Goal: Task Accomplishment & Management: Manage account settings

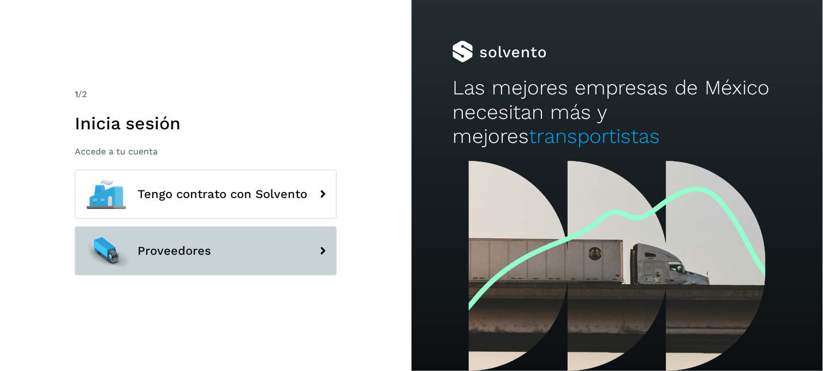
click at [157, 249] on span "Proveedores" at bounding box center [174, 250] width 74 height 13
click at [301, 251] on button "Proveedores" at bounding box center [206, 250] width 262 height 49
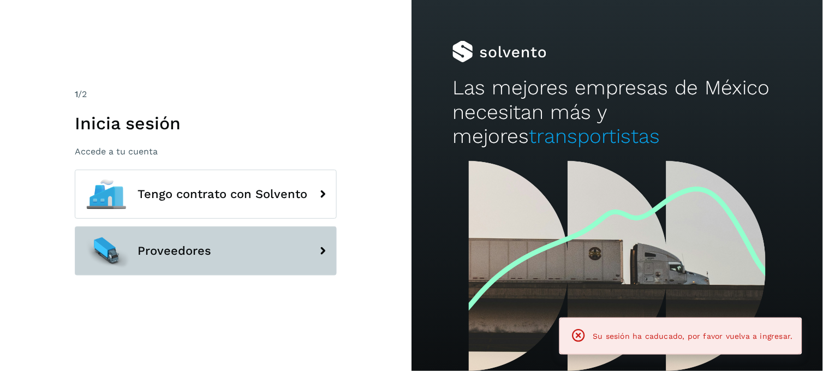
click at [197, 244] on span "Proveedores" at bounding box center [174, 250] width 74 height 13
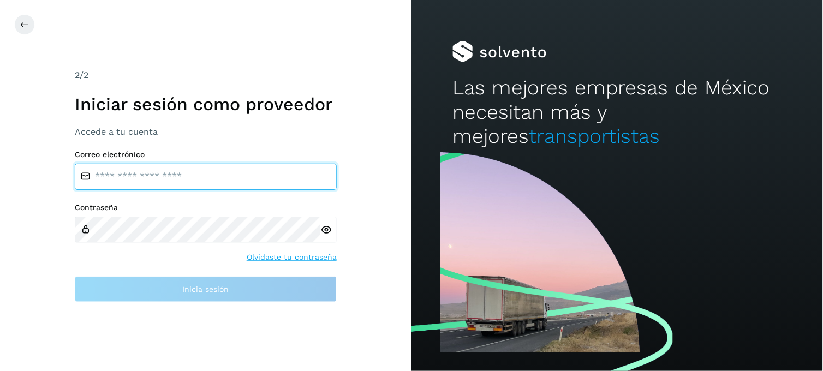
type input "**********"
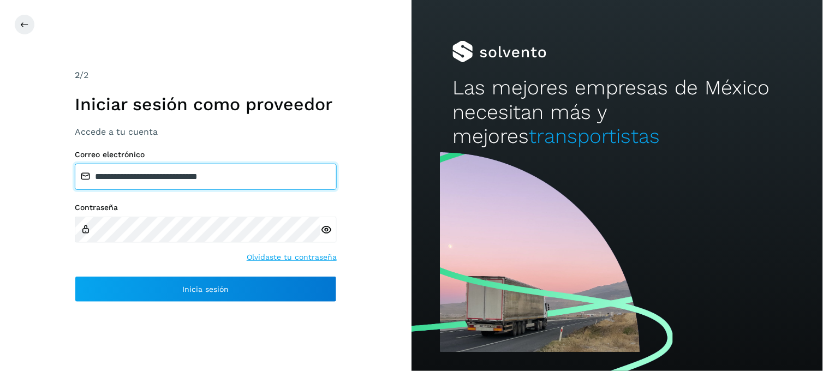
click at [176, 177] on input "**********" at bounding box center [206, 177] width 262 height 26
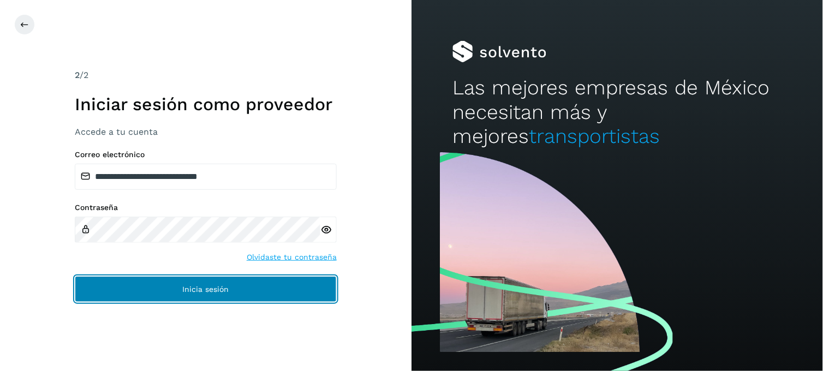
click at [172, 287] on button "Inicia sesión" at bounding box center [206, 289] width 262 height 26
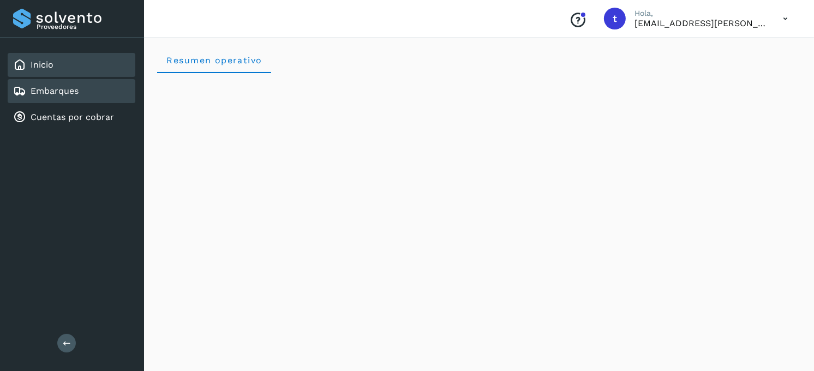
click at [88, 93] on div "Embarques" at bounding box center [72, 91] width 128 height 24
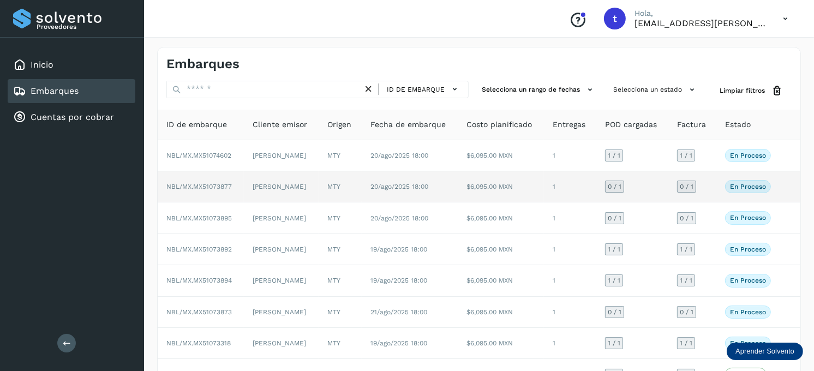
click at [748, 184] on p "En proceso" at bounding box center [748, 187] width 36 height 8
click at [308, 191] on td "[PERSON_NAME]" at bounding box center [281, 186] width 75 height 31
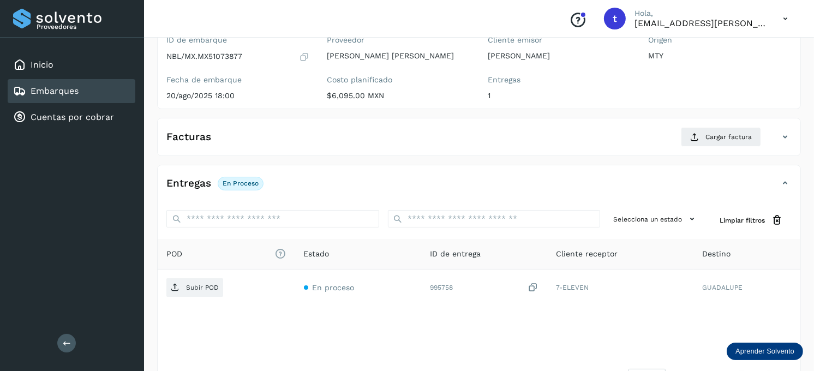
scroll to position [121, 0]
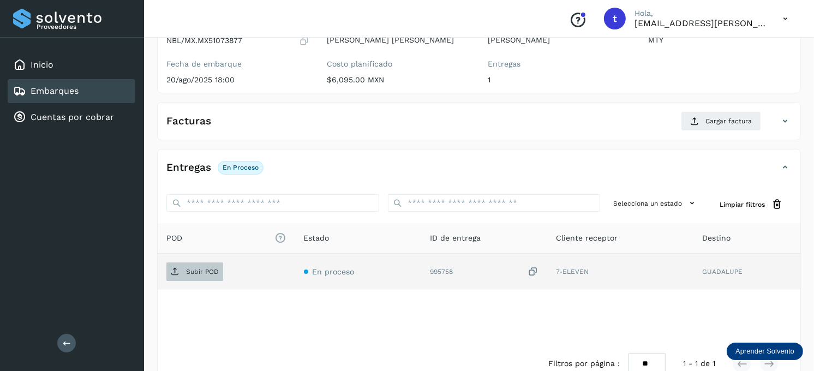
click at [191, 266] on span "Subir POD" at bounding box center [194, 271] width 57 height 17
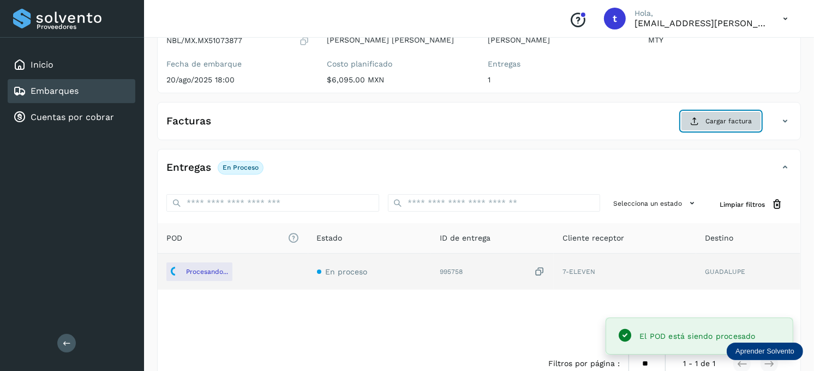
click at [720, 117] on span "Cargar factura" at bounding box center [728, 121] width 46 height 10
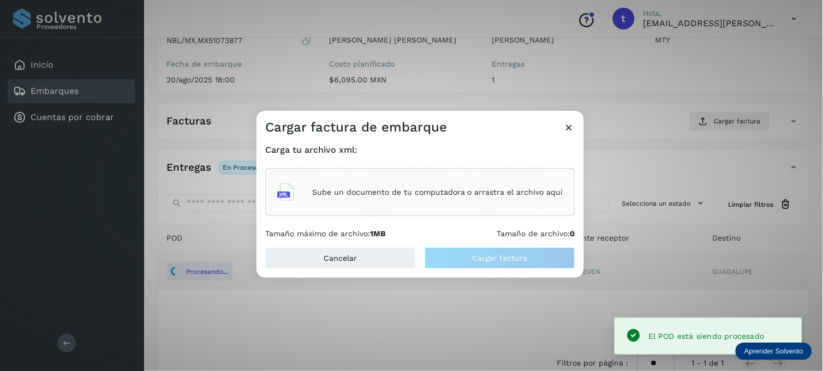
click at [348, 194] on p "Sube un documento de tu computadora o arrastra el archivo aquí" at bounding box center [437, 192] width 251 height 9
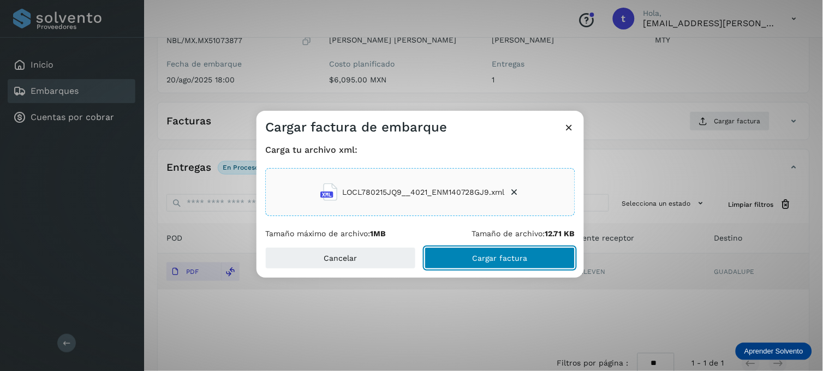
click at [494, 254] on span "Cargar factura" at bounding box center [499, 258] width 55 height 8
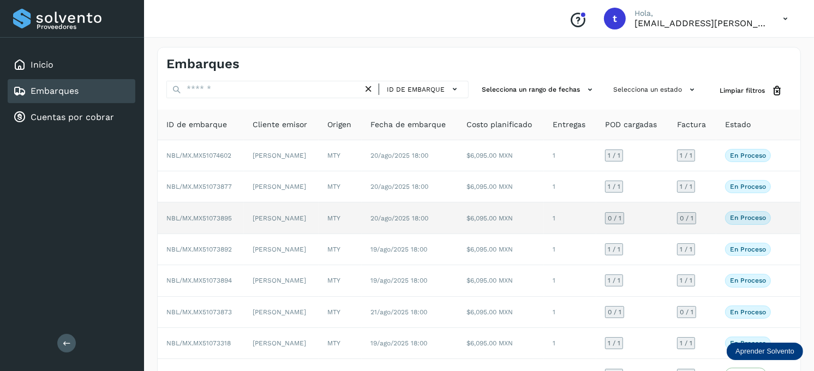
click at [748, 220] on p "En proceso" at bounding box center [748, 218] width 36 height 8
click at [246, 222] on td "[PERSON_NAME]" at bounding box center [281, 217] width 75 height 31
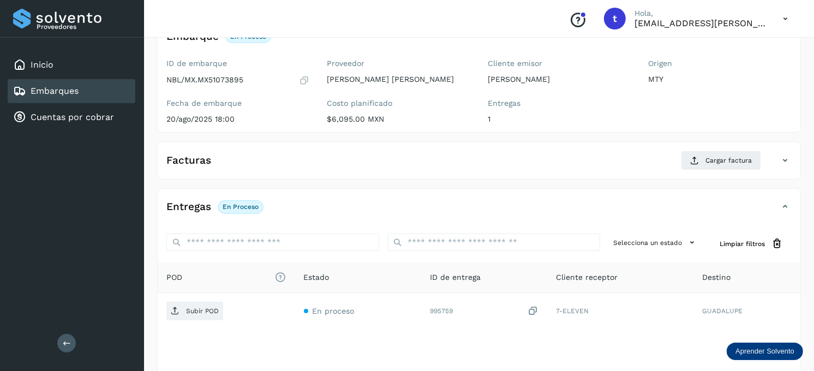
scroll to position [61, 0]
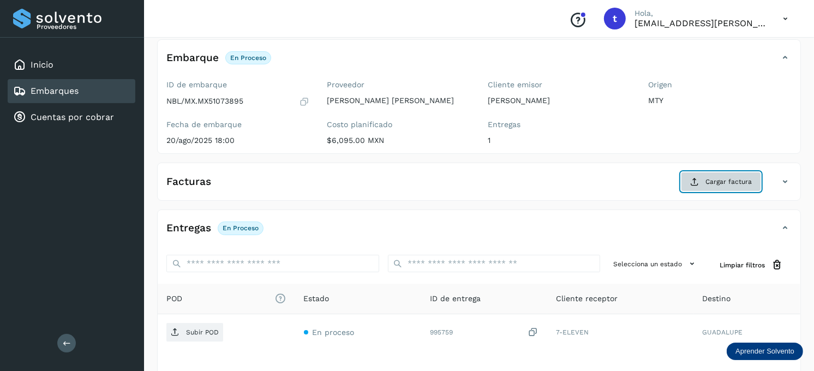
click at [722, 172] on button "Cargar factura" at bounding box center [721, 182] width 80 height 20
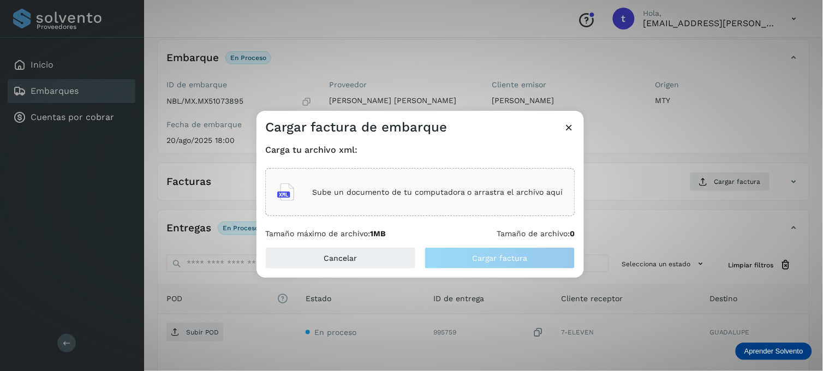
click at [445, 195] on p "Sube un documento de tu computadora o arrastra el archivo aquí" at bounding box center [437, 192] width 251 height 9
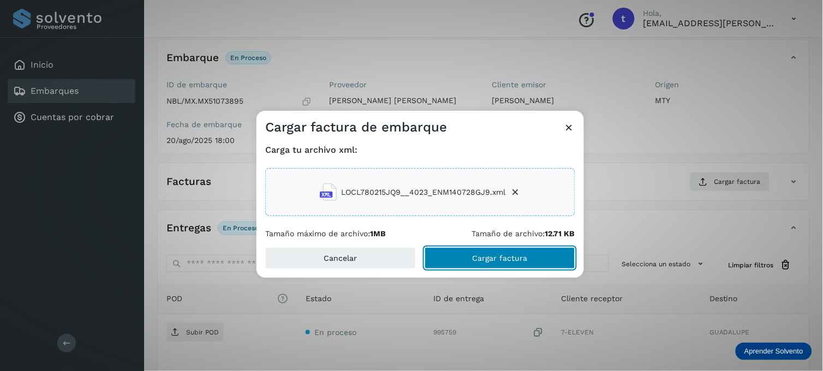
click at [486, 256] on span "Cargar factura" at bounding box center [499, 258] width 55 height 8
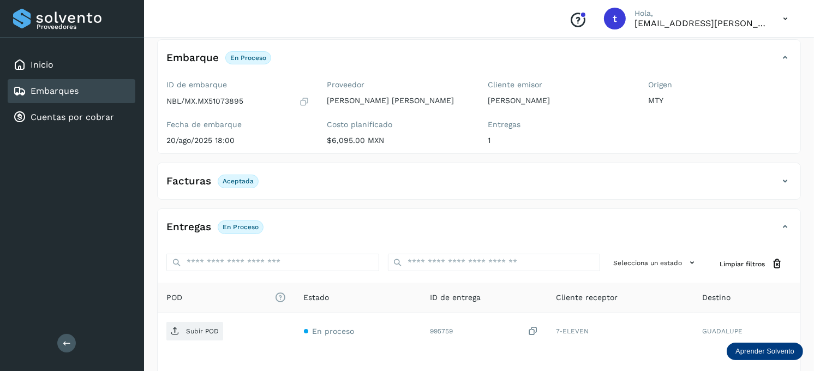
click at [86, 94] on div "Embarques" at bounding box center [72, 91] width 128 height 24
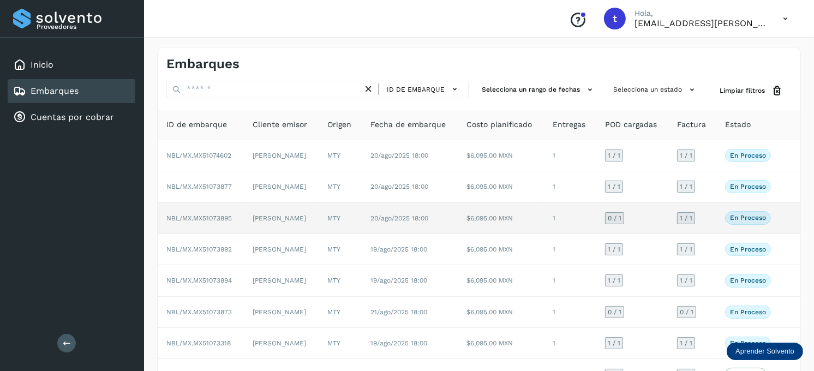
click at [510, 212] on td "$6,095.00 MXN" at bounding box center [501, 217] width 86 height 31
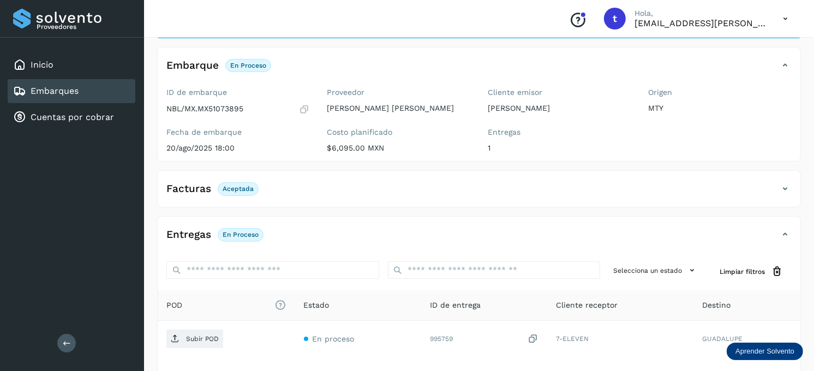
scroll to position [25, 0]
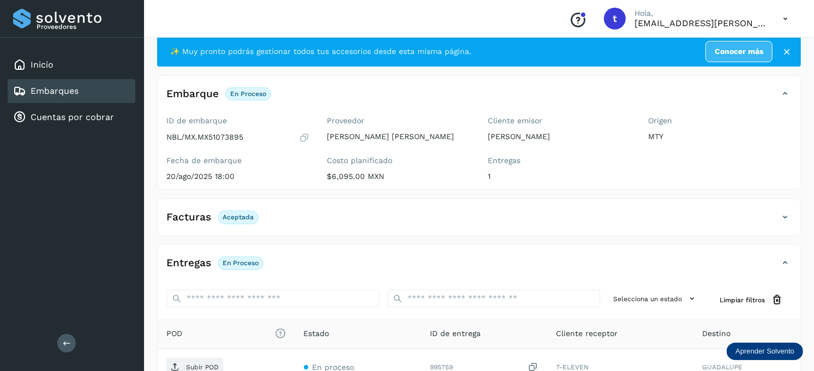
click at [90, 83] on div "Embarques" at bounding box center [72, 91] width 128 height 24
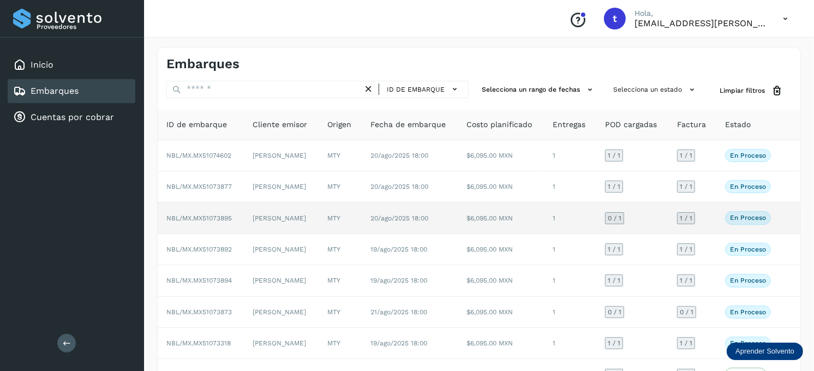
click at [578, 220] on td "1" at bounding box center [570, 217] width 52 height 31
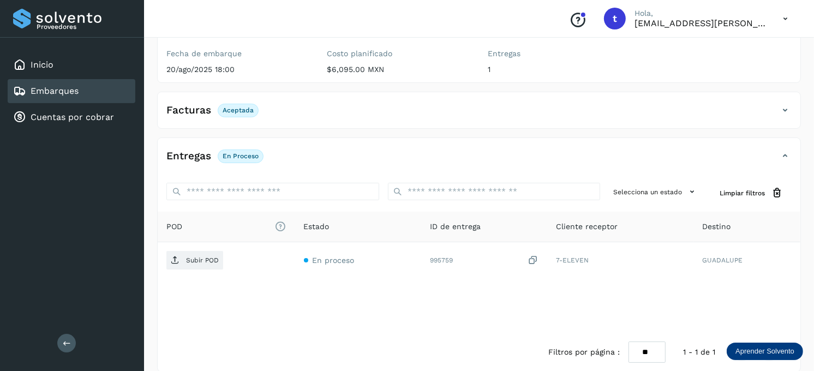
scroll to position [146, 0]
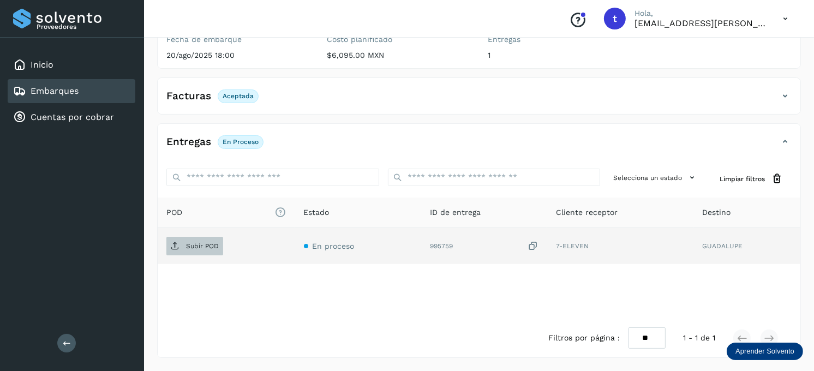
click at [206, 249] on p "Subir POD" at bounding box center [202, 246] width 33 height 8
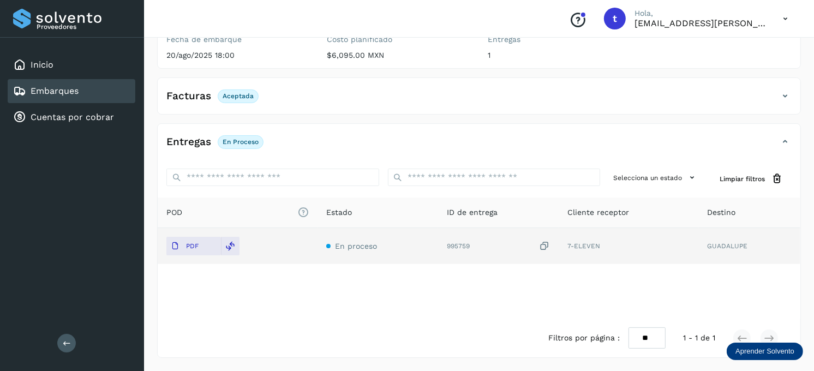
click at [56, 87] on link "Embarques" at bounding box center [55, 91] width 48 height 10
